Goal: Information Seeking & Learning: Learn about a topic

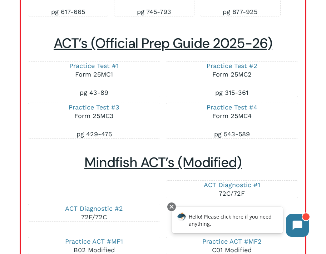
scroll to position [2315, 0]
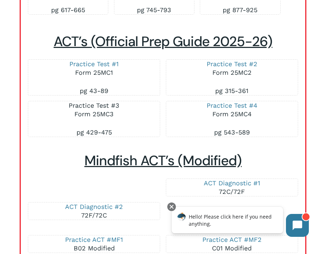
click at [95, 109] on link "Practice Test #3" at bounding box center [94, 106] width 51 height 8
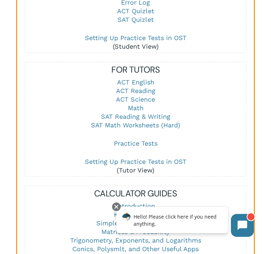
scroll to position [926, 0]
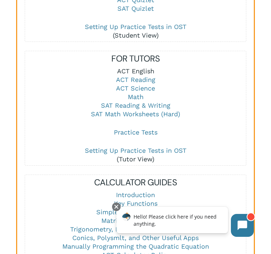
click at [137, 67] on link "ACT English" at bounding box center [135, 71] width 37 height 8
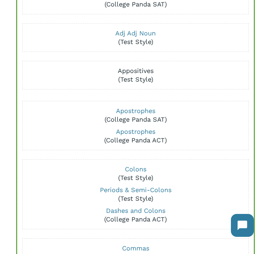
scroll to position [116, 0]
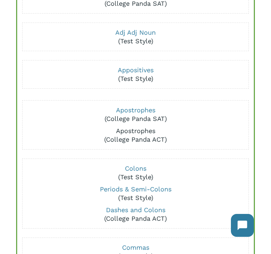
click at [128, 131] on link "Apostrophes" at bounding box center [135, 131] width 39 height 8
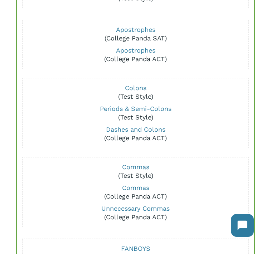
scroll to position [198, 0]
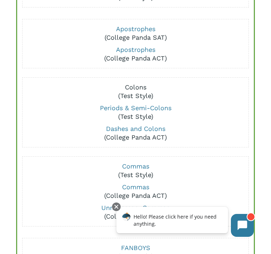
click at [132, 87] on link "Colons" at bounding box center [135, 87] width 21 height 8
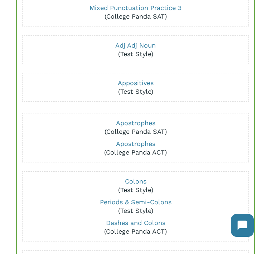
scroll to position [102, 0]
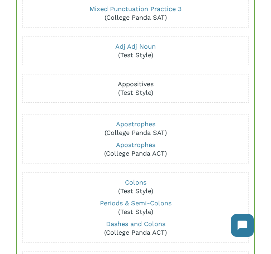
click at [139, 84] on link "Appositives" at bounding box center [136, 84] width 36 height 8
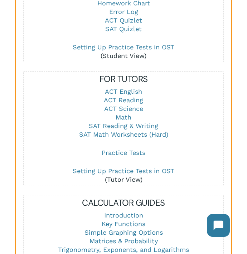
scroll to position [860, 0]
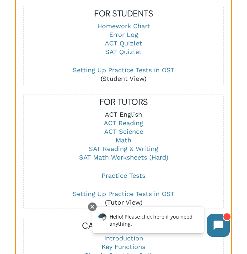
click at [113, 113] on link "ACT English" at bounding box center [123, 115] width 37 height 8
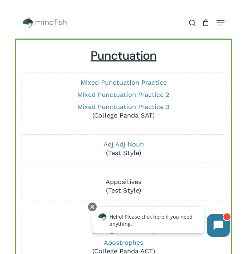
click at [126, 180] on link "Appositives" at bounding box center [124, 182] width 36 height 8
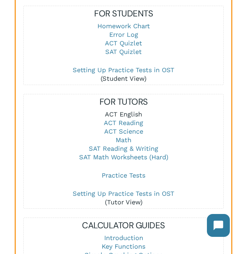
click at [135, 117] on link "ACT English" at bounding box center [123, 115] width 37 height 8
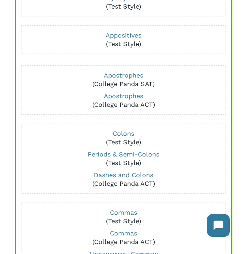
scroll to position [163, 0]
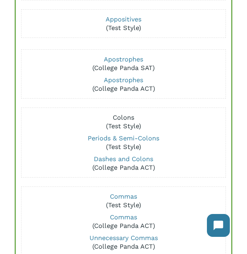
click at [123, 119] on link "Colons" at bounding box center [123, 118] width 21 height 8
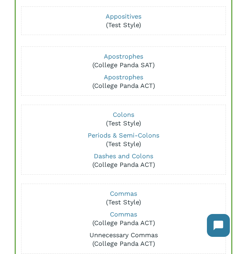
scroll to position [147, 0]
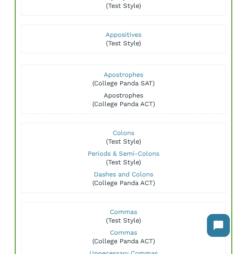
click at [117, 97] on link "Apostrophes" at bounding box center [123, 96] width 39 height 8
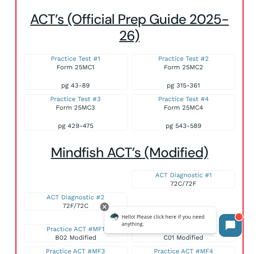
scroll to position [2514, 0]
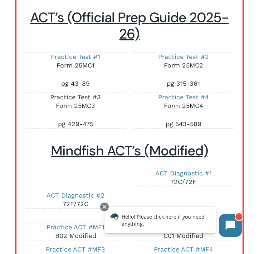
click at [83, 98] on link "Practice Test #3" at bounding box center [75, 97] width 51 height 8
